Goal: Transaction & Acquisition: Purchase product/service

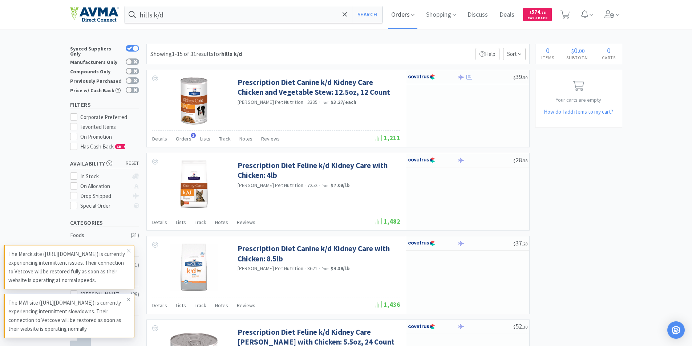
click at [398, 11] on span "Orders" at bounding box center [403, 14] width 29 height 29
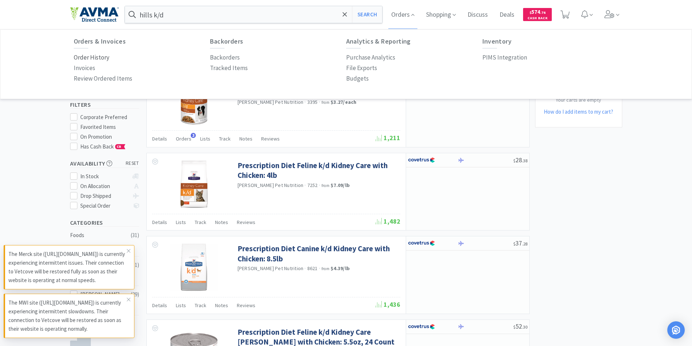
click at [80, 56] on p "Order History" at bounding box center [92, 58] width 36 height 10
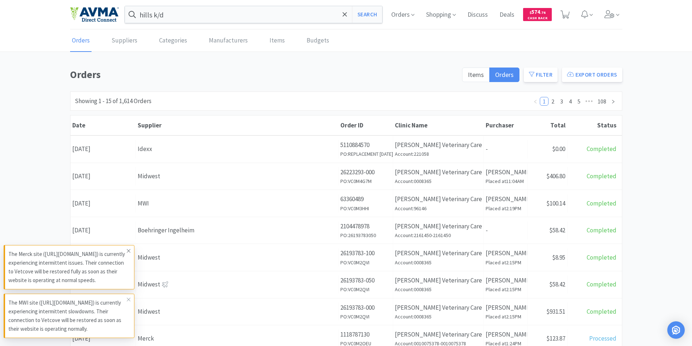
click at [127, 248] on icon at bounding box center [129, 251] width 4 height 6
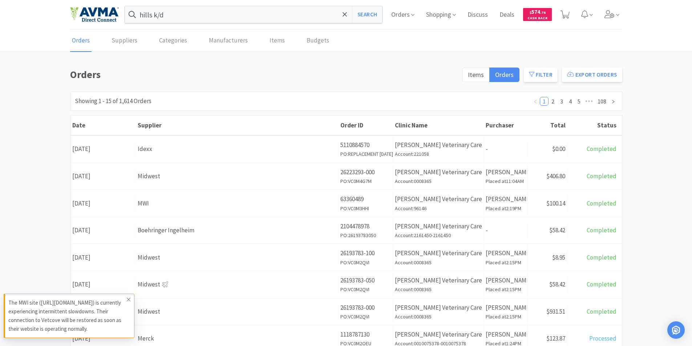
click at [127, 299] on icon at bounding box center [129, 300] width 4 height 6
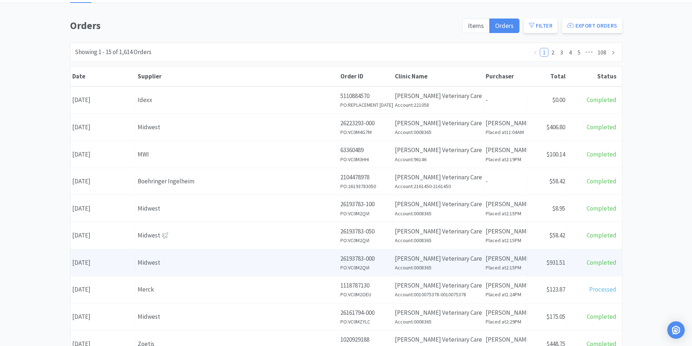
scroll to position [36, 0]
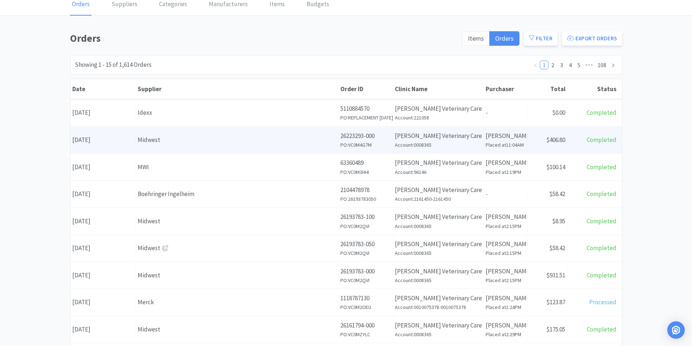
click at [84, 138] on div "Date [DATE]" at bounding box center [103, 140] width 65 height 19
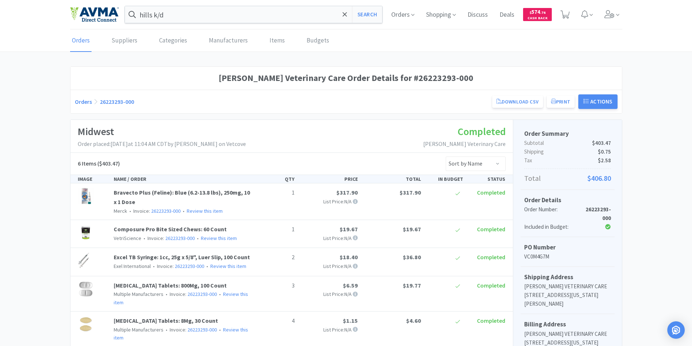
click at [397, 15] on span "Orders" at bounding box center [403, 14] width 29 height 29
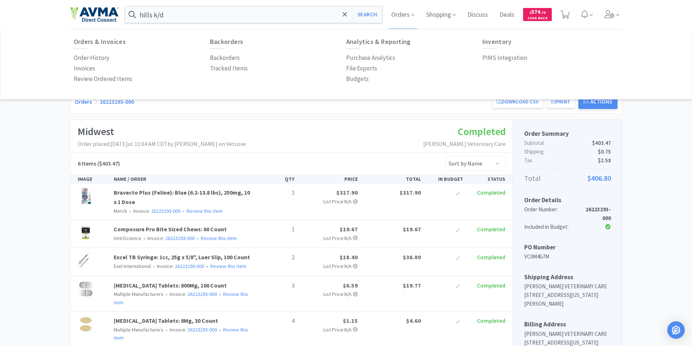
click at [94, 57] on p "Order History" at bounding box center [92, 58] width 36 height 10
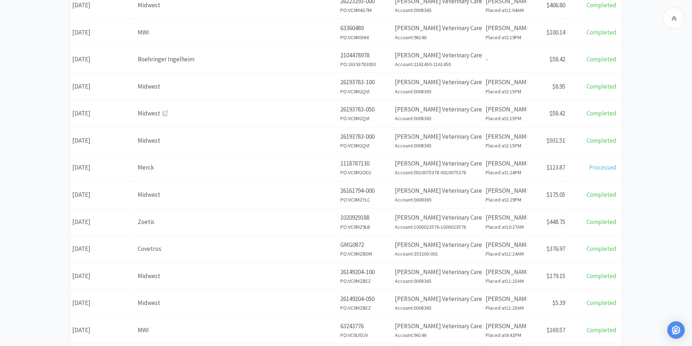
scroll to position [244, 0]
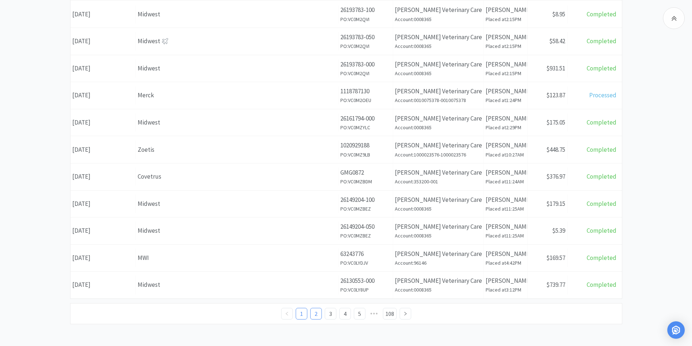
click at [316, 313] on link "2" at bounding box center [316, 314] width 11 height 11
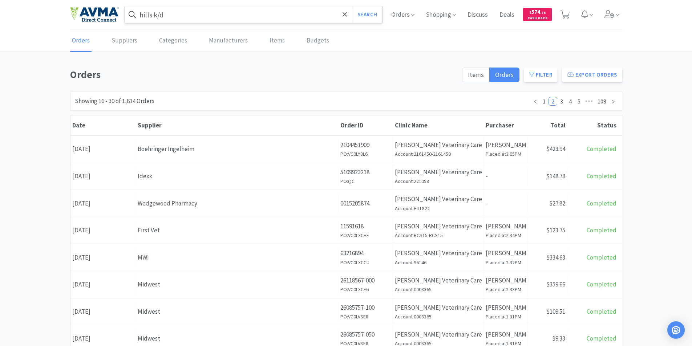
click at [206, 17] on input "hills k/d" at bounding box center [254, 14] width 258 height 17
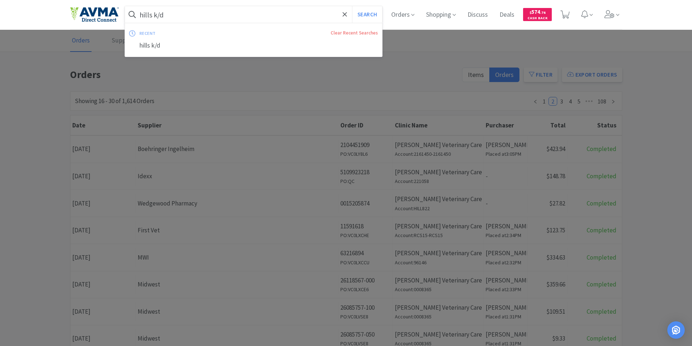
type input "c"
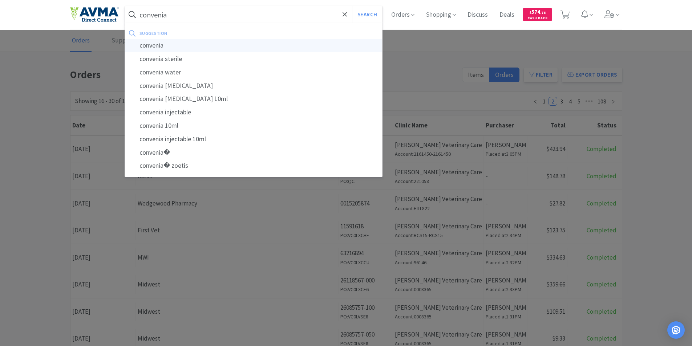
type input "convenia"
click at [144, 43] on div "convenia" at bounding box center [254, 45] width 258 height 13
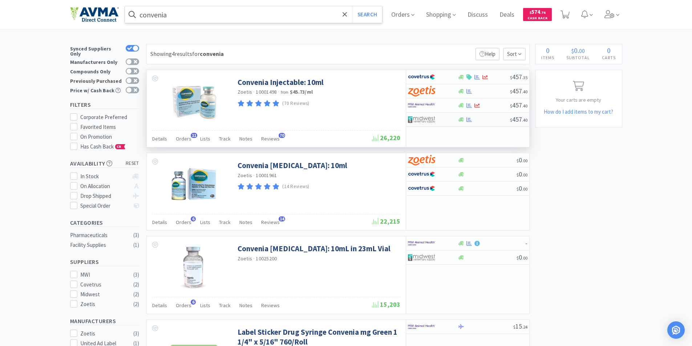
click at [421, 120] on img at bounding box center [421, 119] width 27 height 11
select select "1"
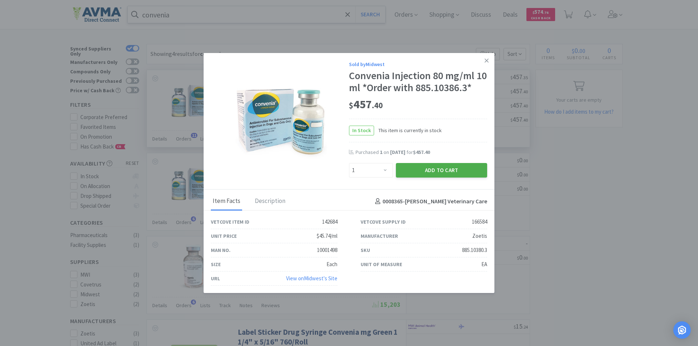
click at [430, 171] on button "Add to Cart" at bounding box center [441, 170] width 91 height 15
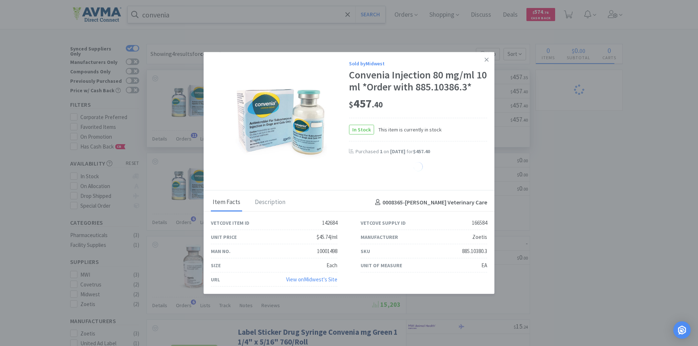
select select "1"
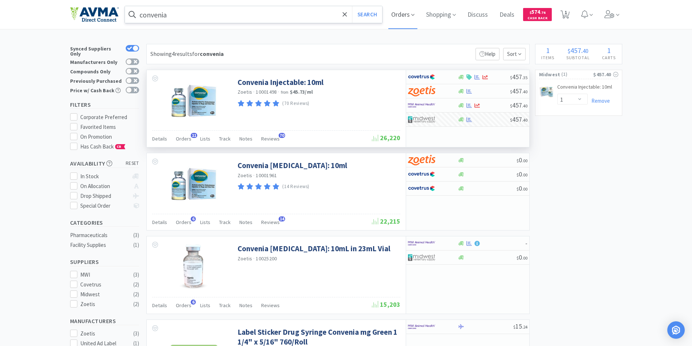
click at [398, 15] on span "Orders" at bounding box center [403, 14] width 29 height 29
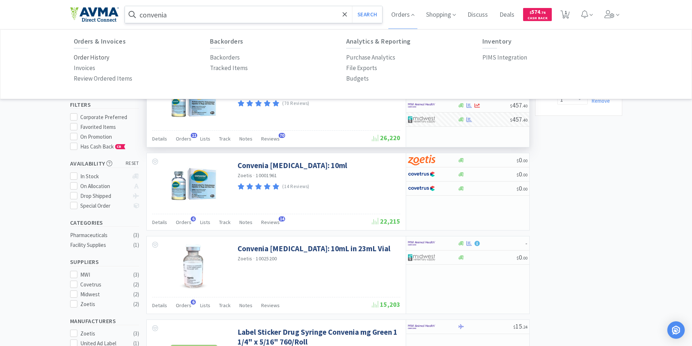
click at [81, 57] on p "Order History" at bounding box center [92, 58] width 36 height 10
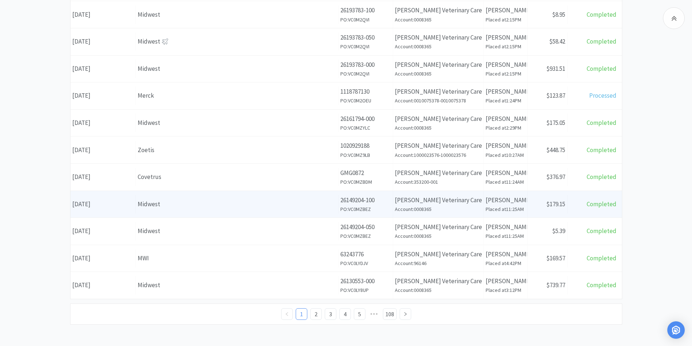
scroll to position [244, 0]
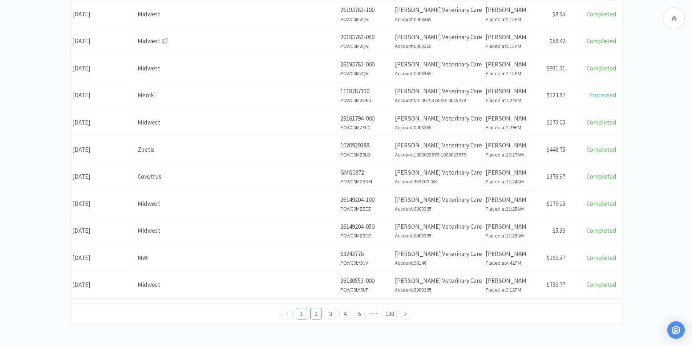
click at [316, 313] on link "2" at bounding box center [316, 314] width 11 height 11
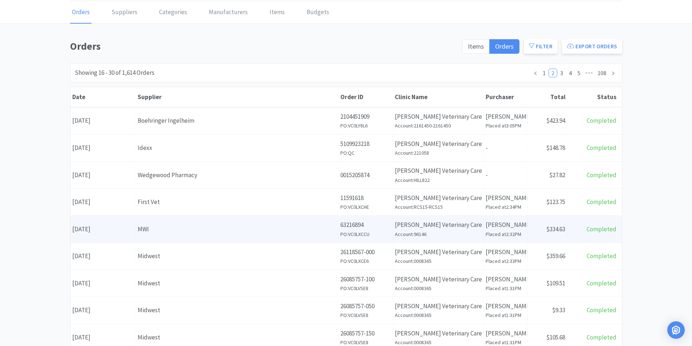
scroll to position [73, 0]
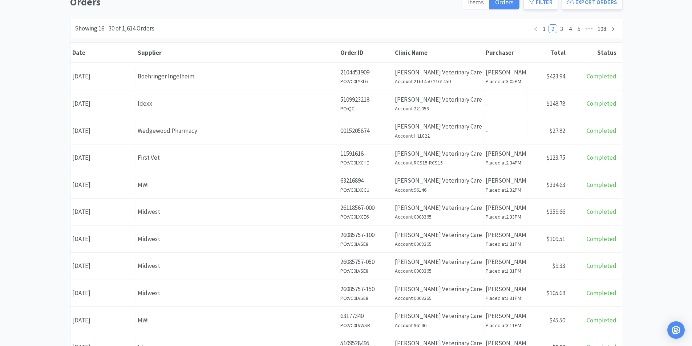
click at [107, 211] on div "Date [DATE]" at bounding box center [103, 212] width 65 height 19
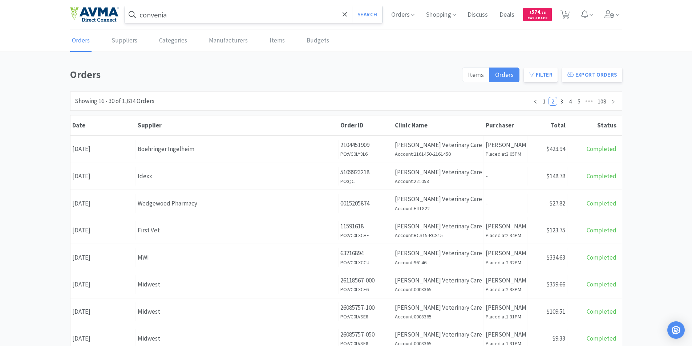
scroll to position [73, 0]
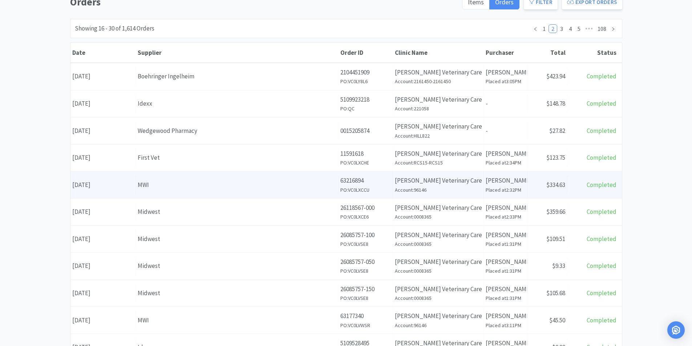
click at [102, 184] on div "Date [DATE]" at bounding box center [103, 185] width 65 height 19
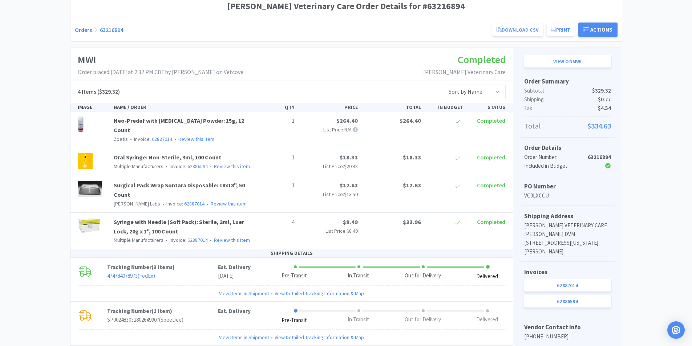
scroll to position [73, 0]
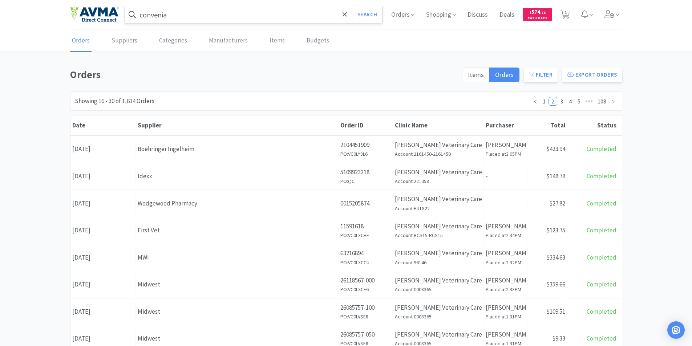
click at [176, 16] on input "convenia" at bounding box center [254, 14] width 258 height 17
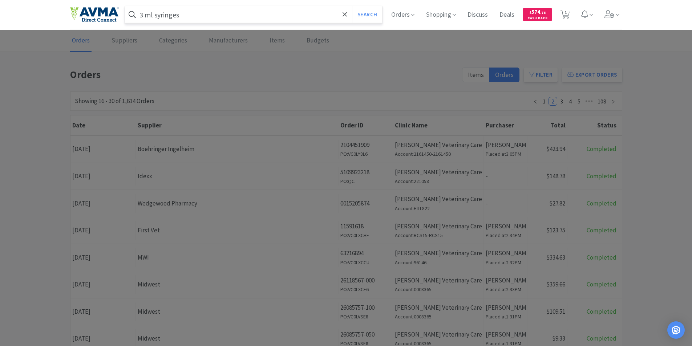
type input "3 ml syringes"
click at [352, 6] on button "Search" at bounding box center [367, 14] width 30 height 17
select select "1"
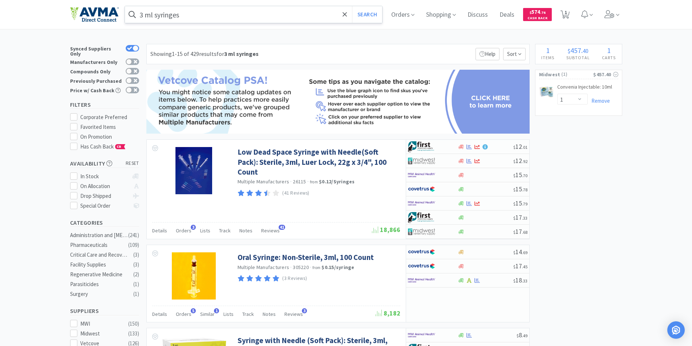
click at [145, 13] on input "3 ml syringes" at bounding box center [254, 14] width 258 height 17
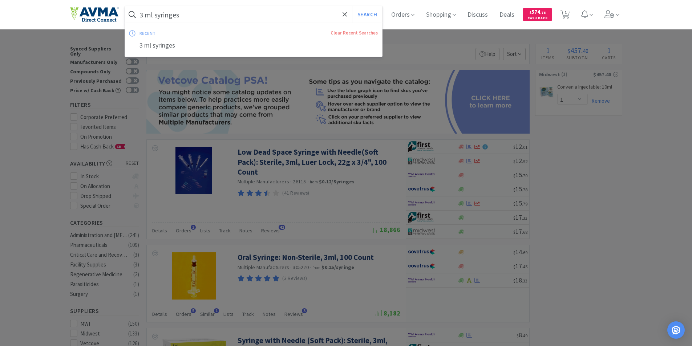
click at [145, 13] on input "3 ml syringes" at bounding box center [254, 14] width 258 height 17
drag, startPoint x: 145, startPoint y: 13, endPoint x: 155, endPoint y: 16, distance: 10.6
click at [146, 13] on input "3 ml syringes" at bounding box center [254, 14] width 258 height 17
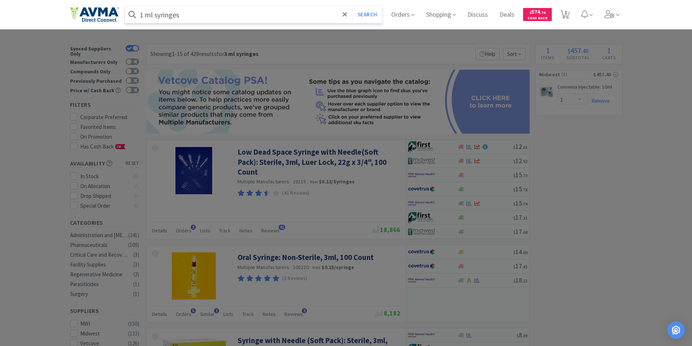
click at [195, 16] on input "1 ml syringes" at bounding box center [254, 14] width 258 height 17
click at [352, 6] on button "Search" at bounding box center [367, 14] width 30 height 17
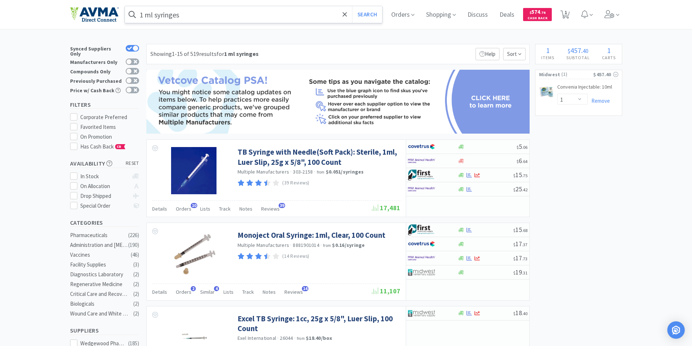
click at [224, 12] on input "1 ml syringes" at bounding box center [254, 14] width 258 height 17
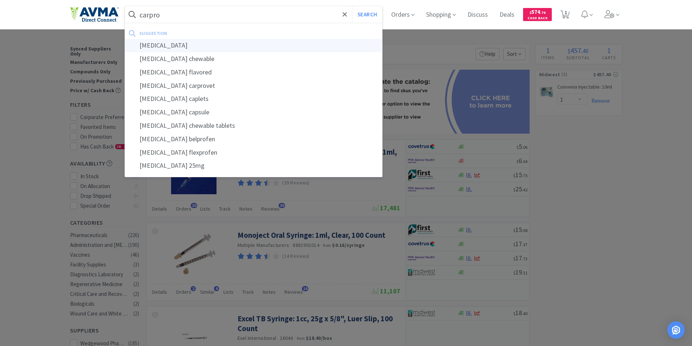
click at [153, 44] on div "[MEDICAL_DATA]" at bounding box center [254, 45] width 258 height 13
type input "[MEDICAL_DATA]"
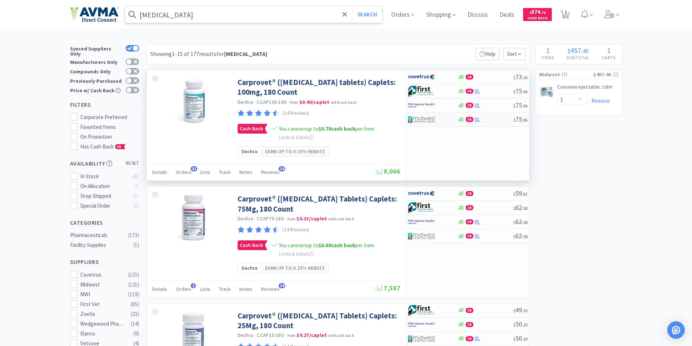
click at [417, 118] on img at bounding box center [421, 119] width 27 height 11
select select "1"
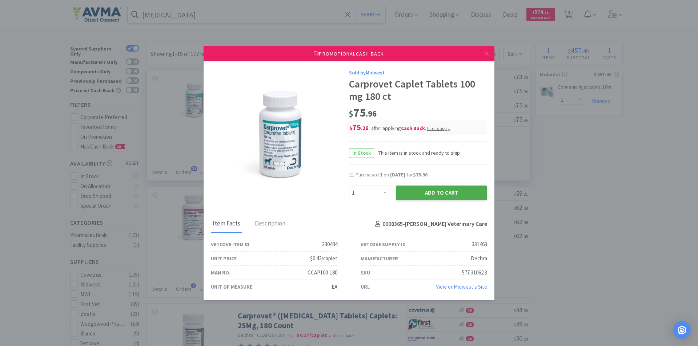
click at [425, 192] on button "Add to Cart" at bounding box center [441, 193] width 91 height 15
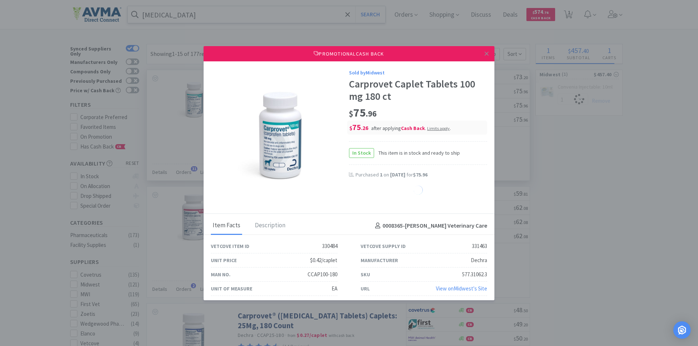
select select "1"
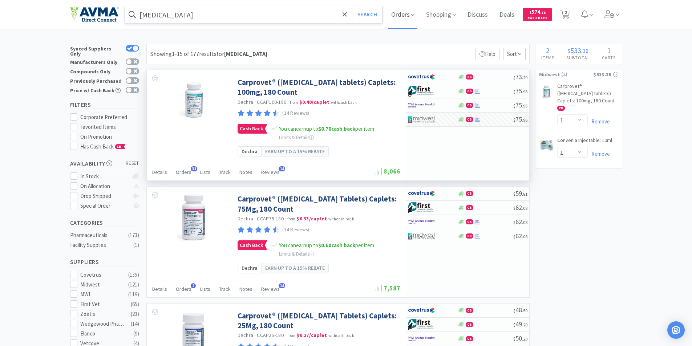
click at [401, 14] on span "Orders" at bounding box center [403, 14] width 29 height 29
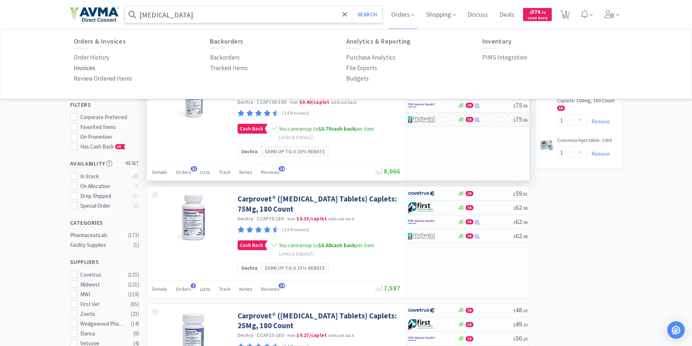
drag, startPoint x: 84, startPoint y: 56, endPoint x: 89, endPoint y: 64, distance: 9.5
click at [85, 57] on p "Order History" at bounding box center [92, 58] width 36 height 10
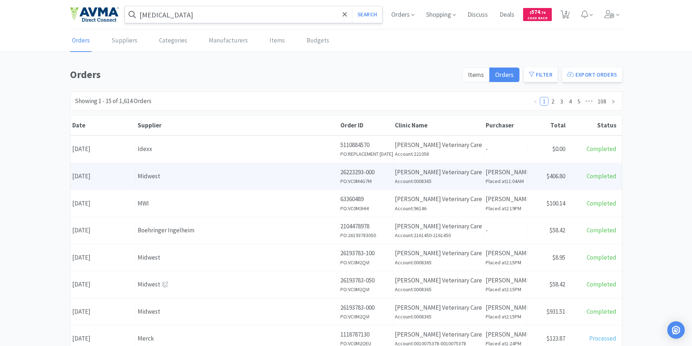
click at [100, 179] on div "Date [DATE]" at bounding box center [103, 176] width 65 height 19
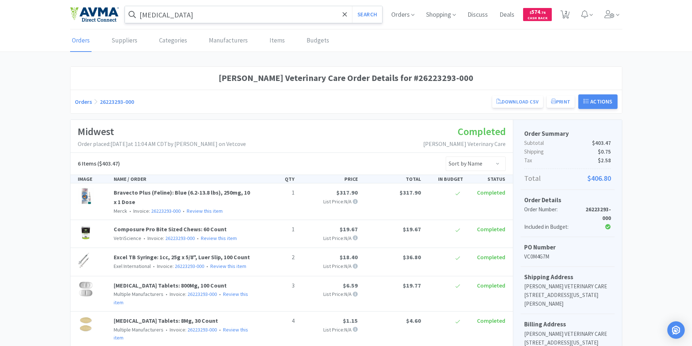
drag, startPoint x: 568, startPoint y: 15, endPoint x: 567, endPoint y: 33, distance: 18.9
click at [568, 14] on icon at bounding box center [565, 15] width 9 height 8
select select "1"
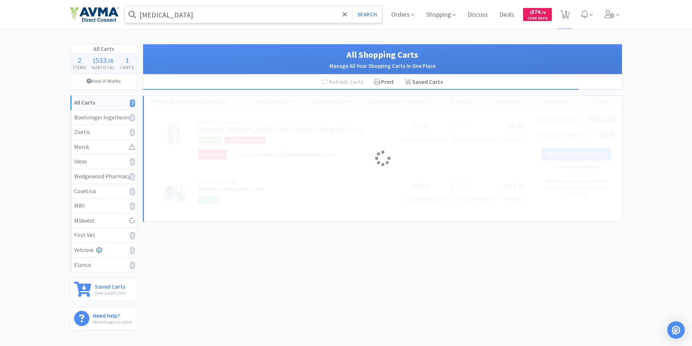
click at [187, 15] on input "[MEDICAL_DATA]" at bounding box center [254, 14] width 258 height 17
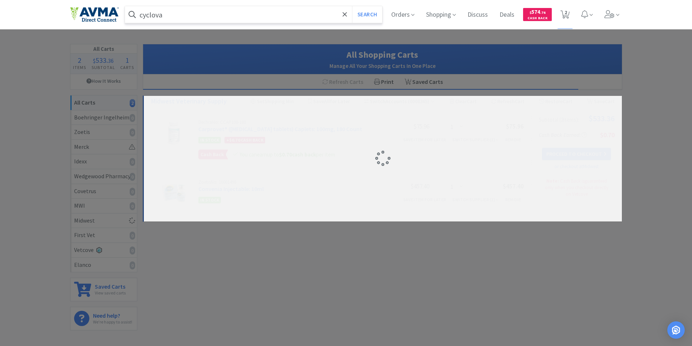
type input "cyclova"
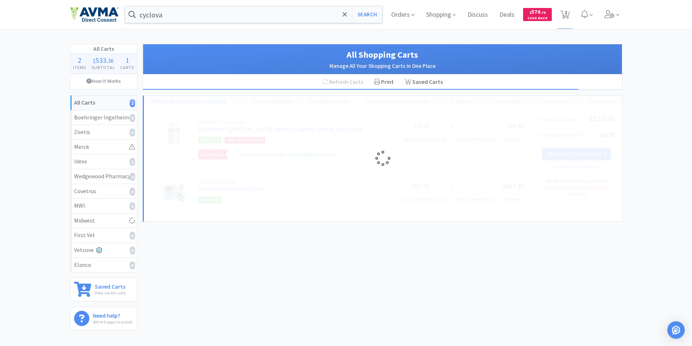
click at [231, 5] on div "cyclova Search Orders Shopping Discuss Discuss Deals Deals $ 574 . 76 Cash Back…" at bounding box center [346, 14] width 553 height 29
click at [180, 18] on input "cyclova" at bounding box center [254, 14] width 258 height 17
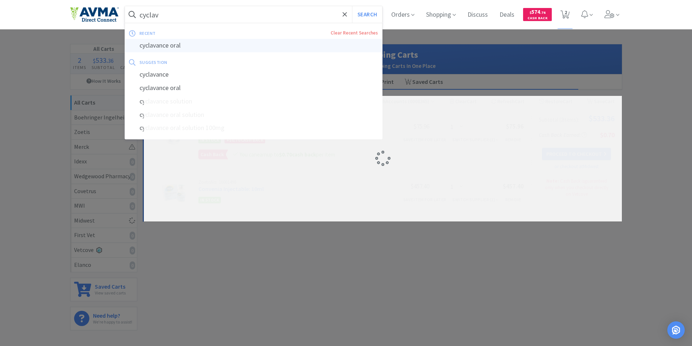
click at [162, 47] on div "cyclavance oral" at bounding box center [254, 45] width 258 height 13
type input "cyclavance oral"
select select "1"
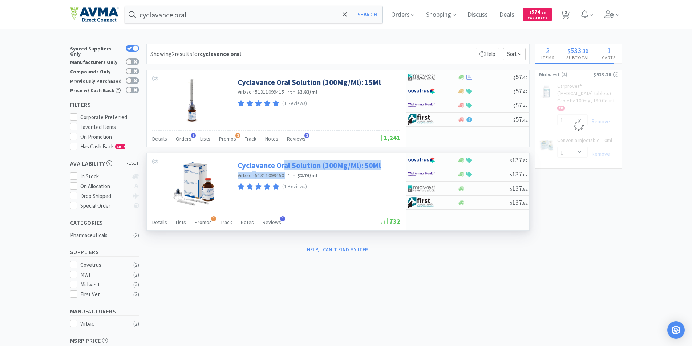
click at [285, 170] on div "Cyclavance Oral Solution (100Mg/Ml): 50Ml Virbac · 51311099450 · from $2.76 / m…" at bounding box center [318, 174] width 161 height 35
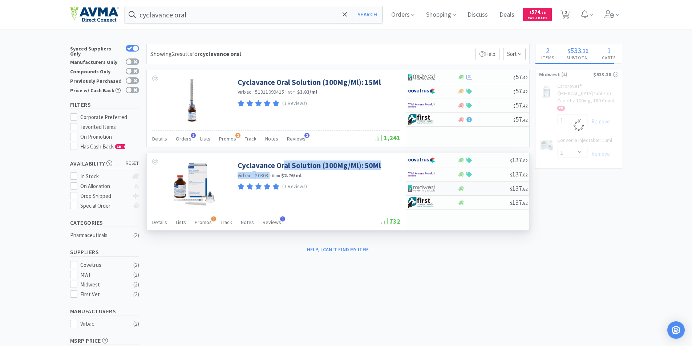
click at [425, 186] on img at bounding box center [421, 188] width 27 height 11
select select "1"
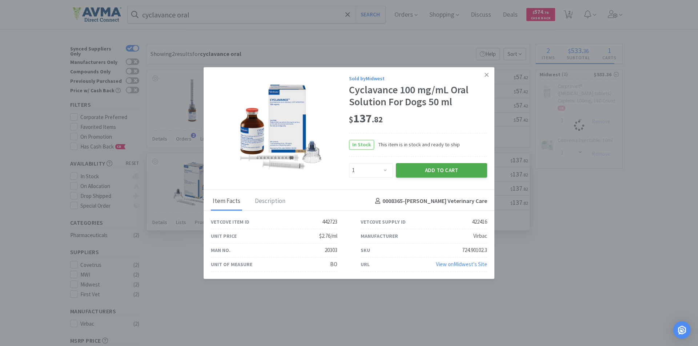
click at [432, 170] on button "Add to Cart" at bounding box center [441, 170] width 91 height 15
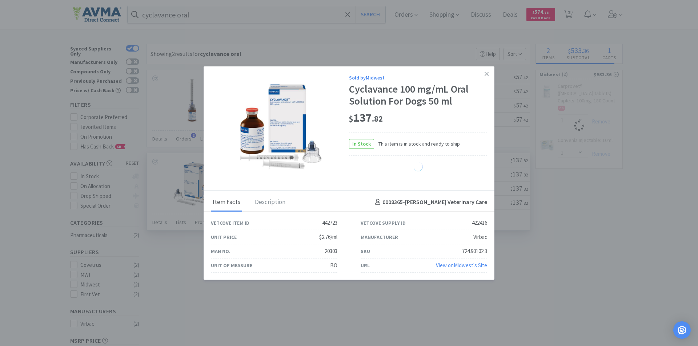
select select "1"
